Goal: Navigation & Orientation: Find specific page/section

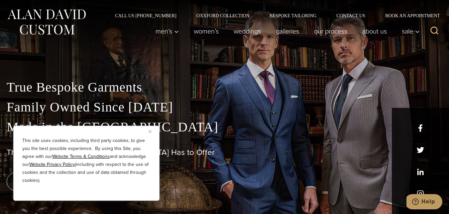
click at [149, 132] on img "Close" at bounding box center [149, 131] width 3 height 3
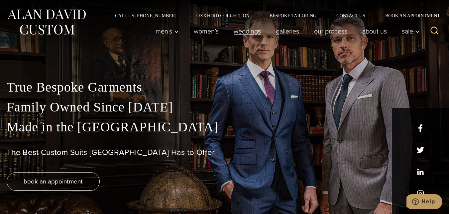
click at [248, 31] on link "weddings" at bounding box center [247, 31] width 42 height 13
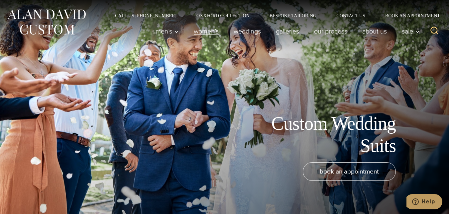
click at [205, 30] on link "Women’s" at bounding box center [206, 31] width 40 height 13
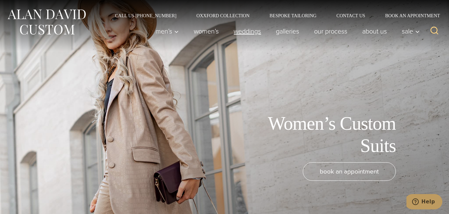
click at [245, 30] on link "weddings" at bounding box center [247, 31] width 42 height 13
